Goal: Complete application form

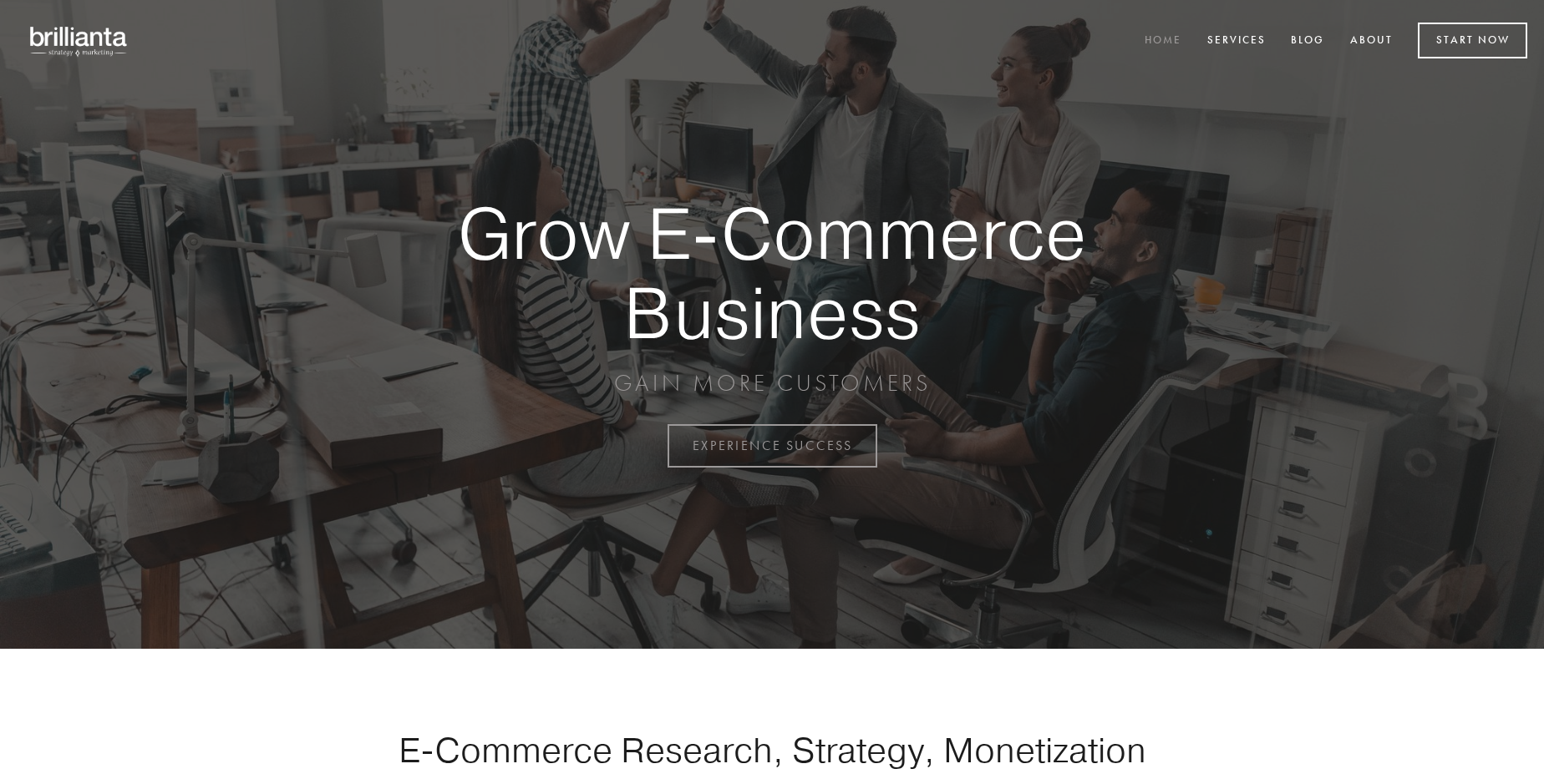
scroll to position [4379, 0]
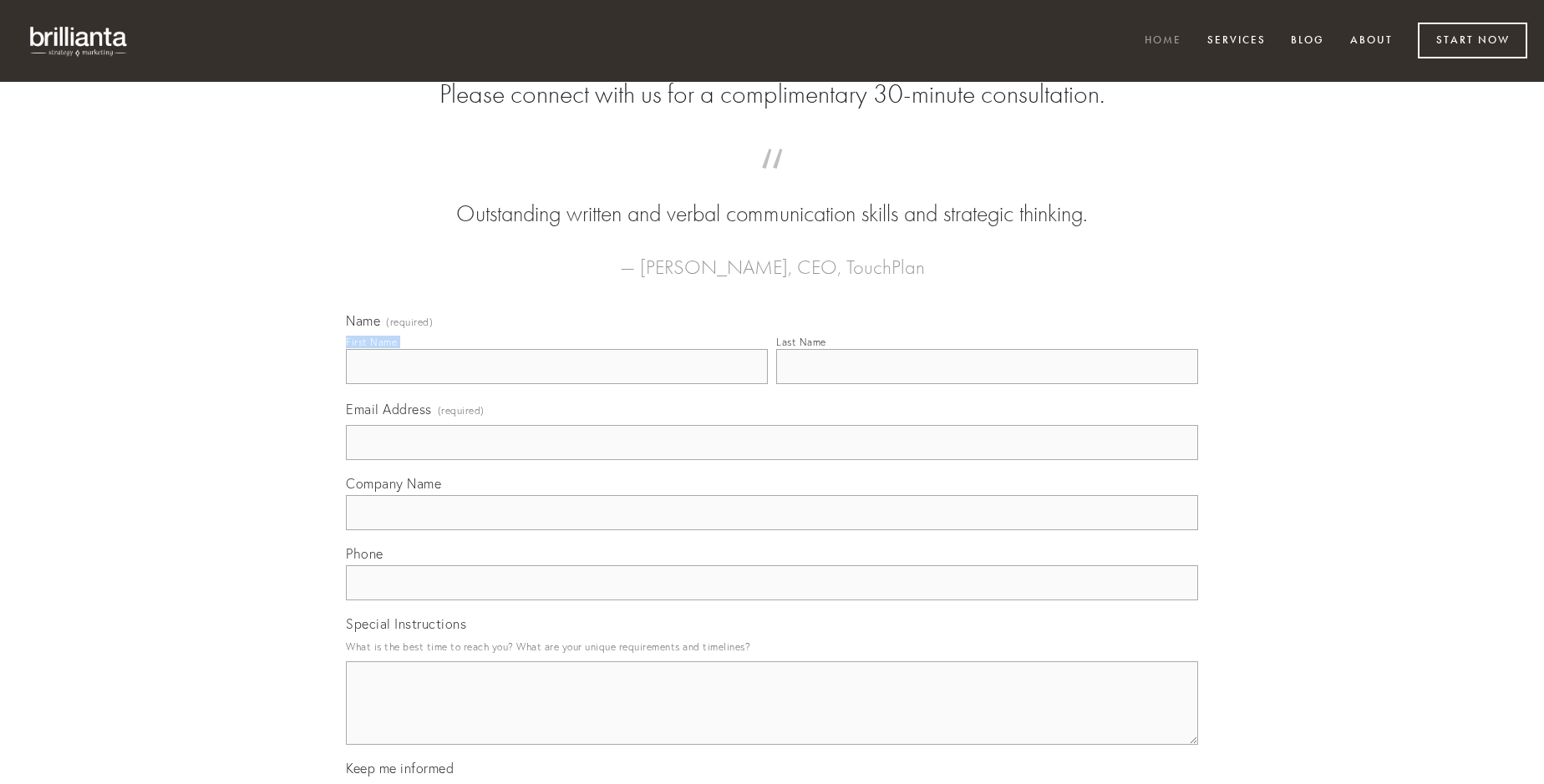
type input "[PERSON_NAME]"
click at [987, 384] on input "Last Name" at bounding box center [987, 367] width 422 height 35
type input "[PERSON_NAME]"
click at [772, 461] on input "Email Address (required)" at bounding box center [772, 443] width 852 height 35
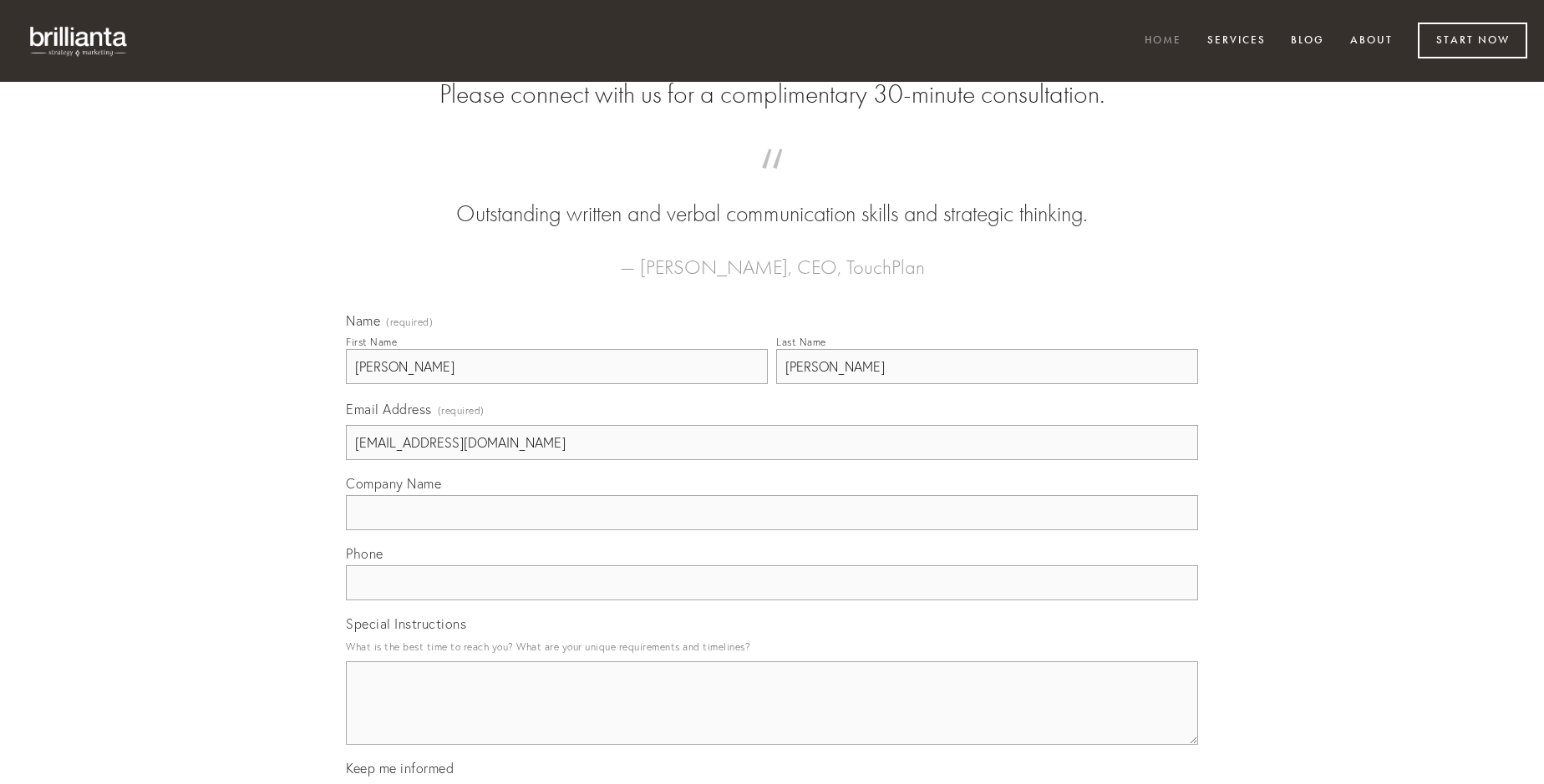
type input "[EMAIL_ADDRESS][DOMAIN_NAME]"
click at [772, 530] on input "Company Name" at bounding box center [772, 513] width 852 height 35
type input "deputo"
click at [772, 600] on input "text" at bounding box center [772, 583] width 852 height 35
click at [772, 719] on textarea "Special Instructions" at bounding box center [772, 703] width 852 height 84
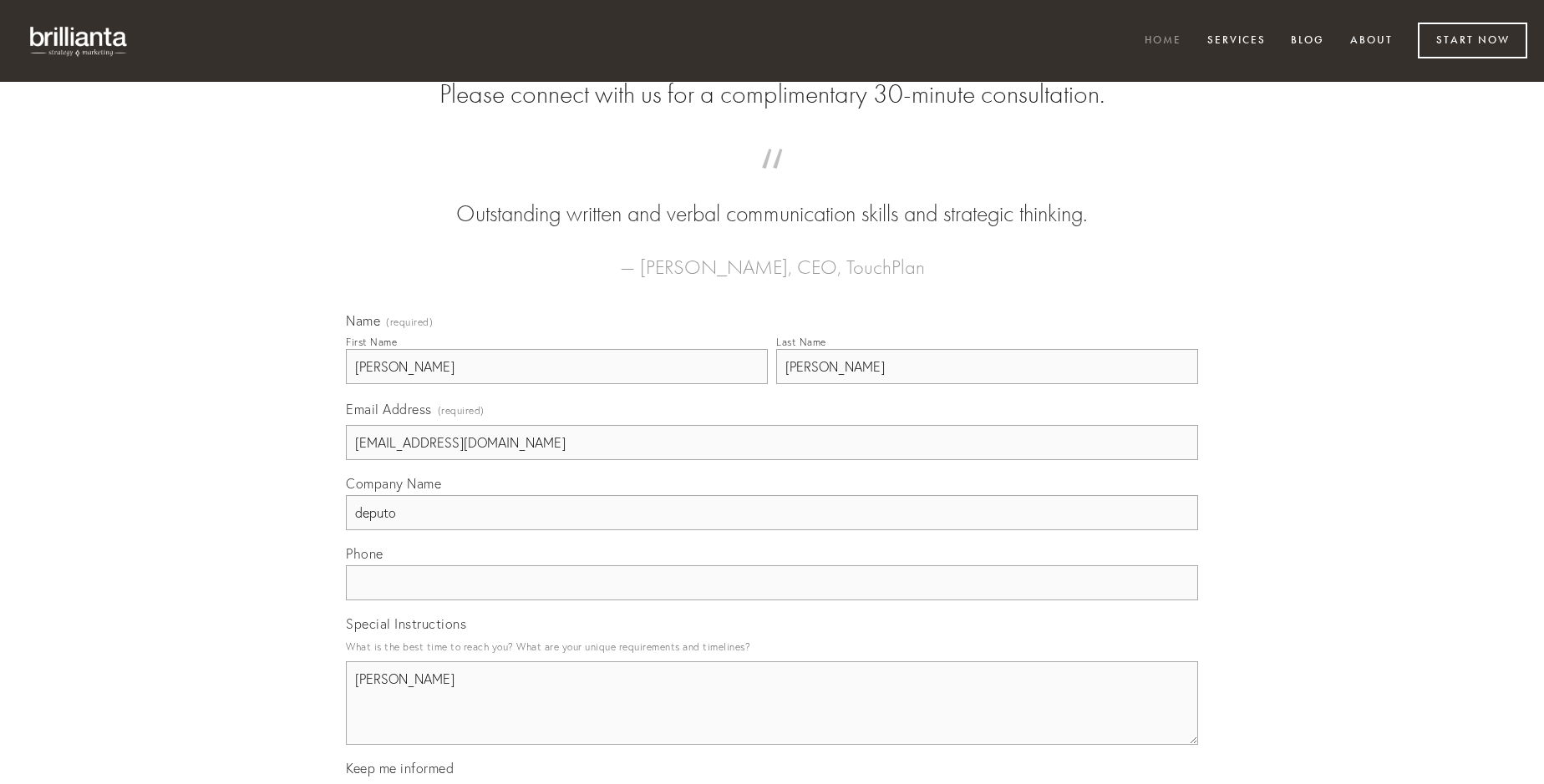
type textarea "[PERSON_NAME]"
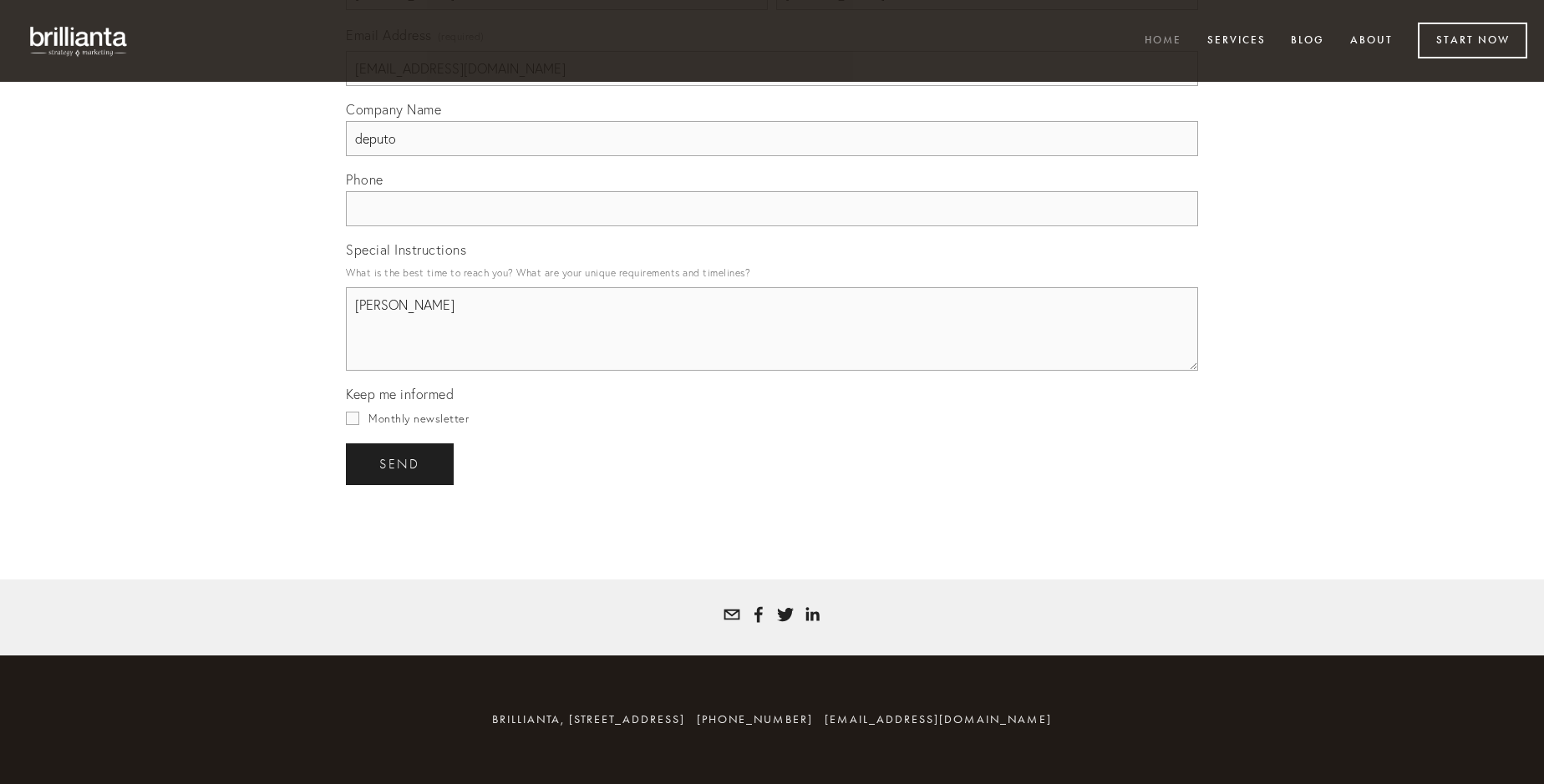
click at [401, 464] on span "send" at bounding box center [399, 465] width 41 height 15
